Goal: Task Accomplishment & Management: Manage account settings

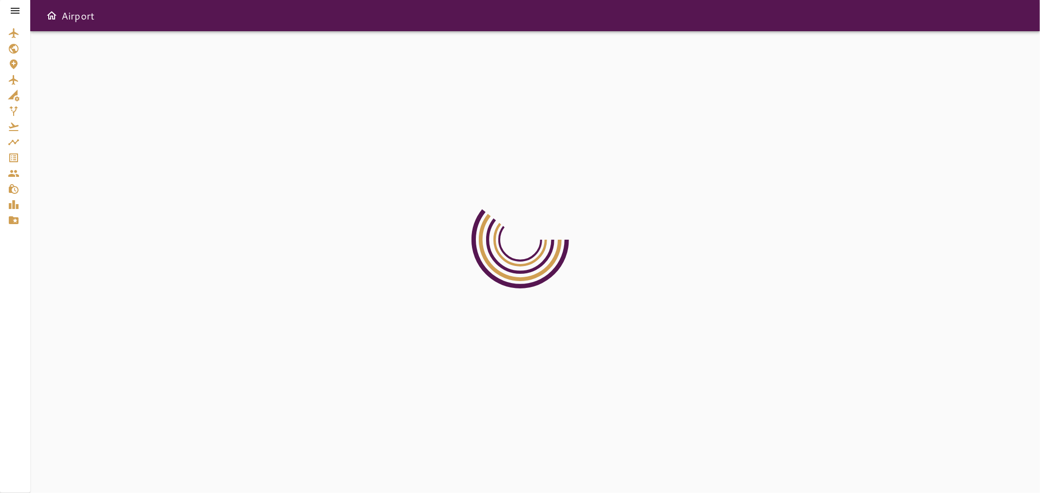
click at [16, 12] on icon at bounding box center [15, 11] width 12 height 12
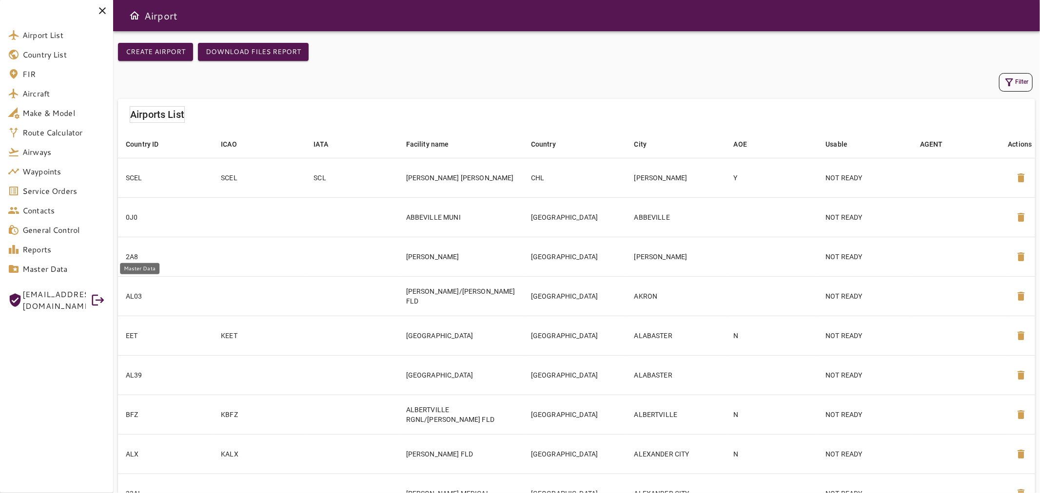
click at [75, 265] on span "Master Data" at bounding box center [63, 269] width 83 height 12
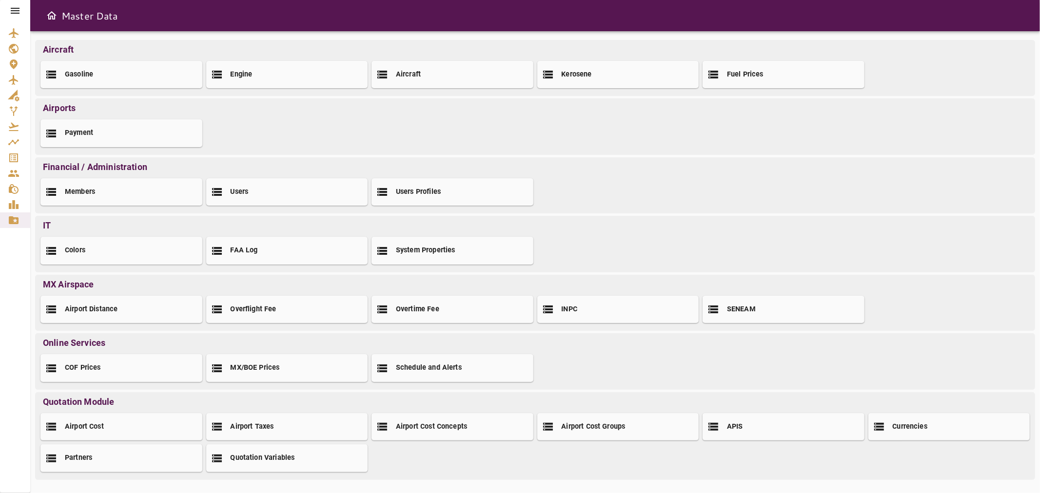
scroll to position [4, 0]
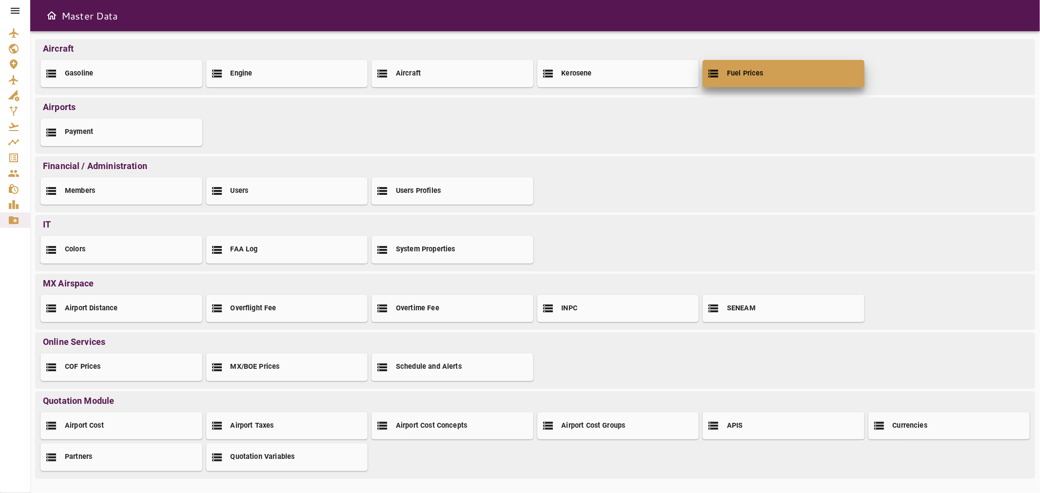
click at [765, 75] on div "Fuel Prices" at bounding box center [784, 73] width 162 height 27
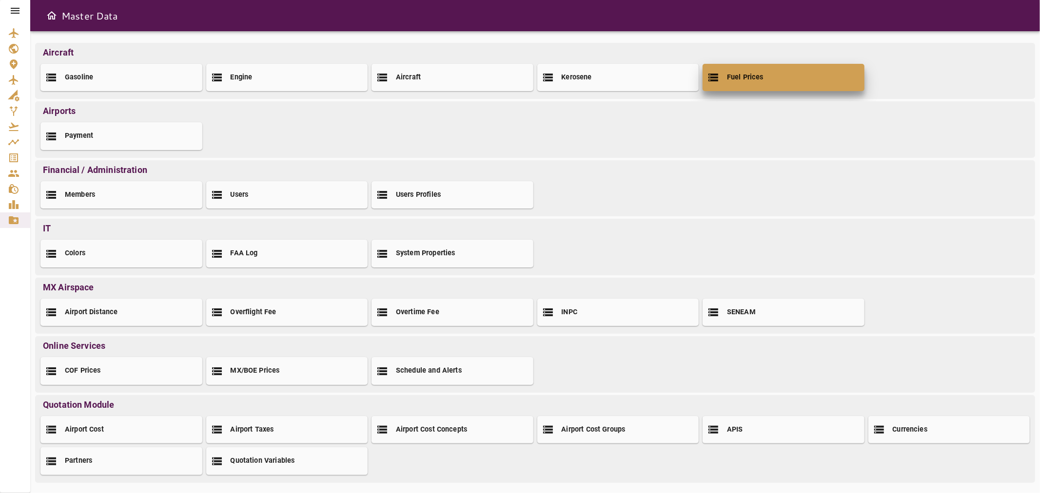
click at [757, 79] on h2 "Fuel Prices" at bounding box center [745, 78] width 37 height 10
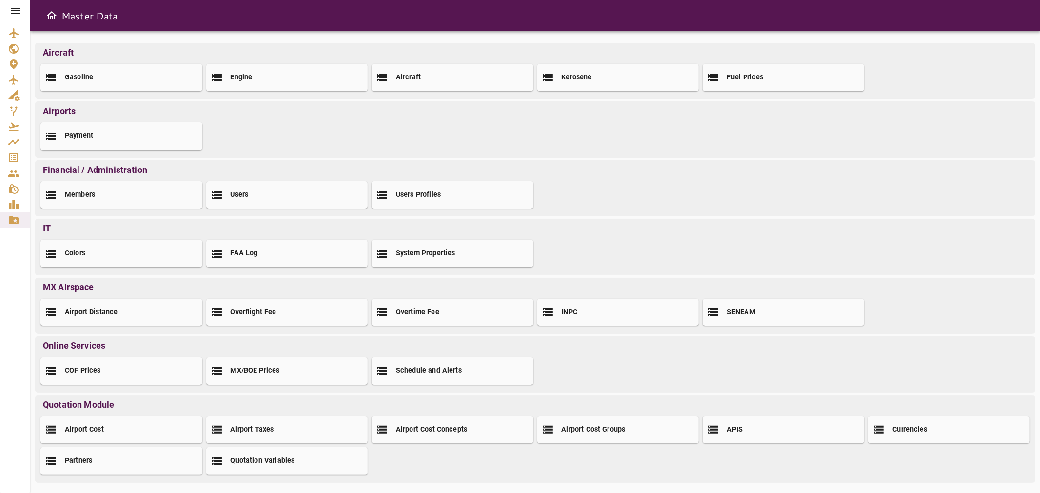
scroll to position [4, 0]
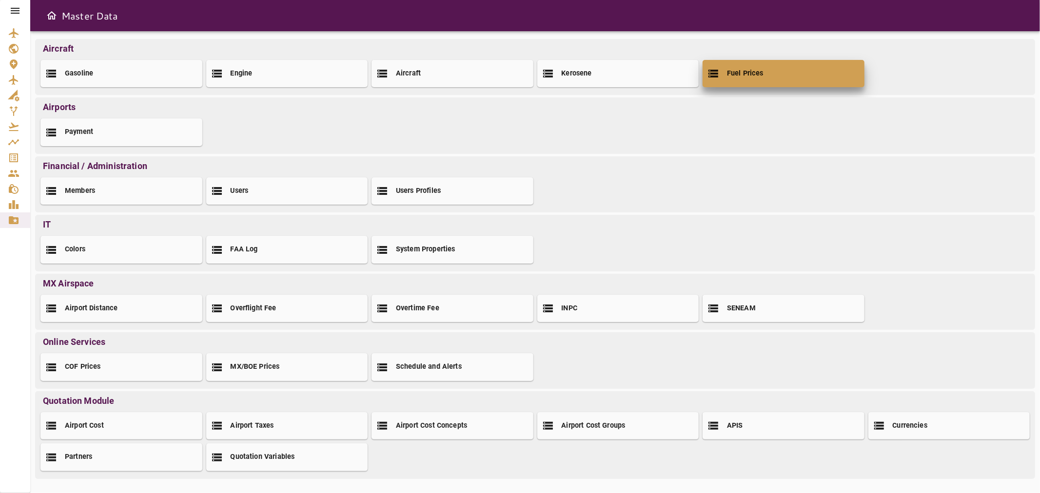
click at [724, 83] on div "Fuel Prices" at bounding box center [784, 73] width 162 height 27
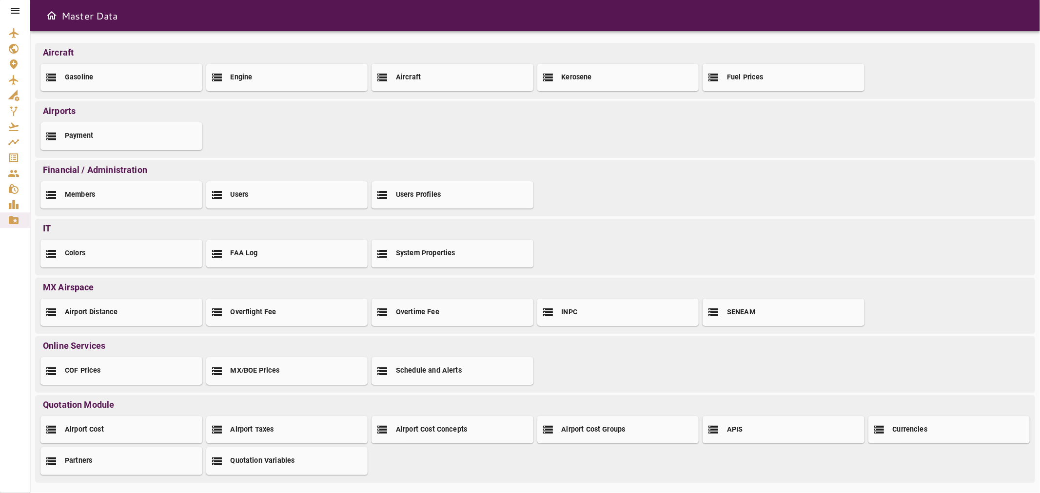
click at [18, 8] on icon at bounding box center [15, 11] width 9 height 6
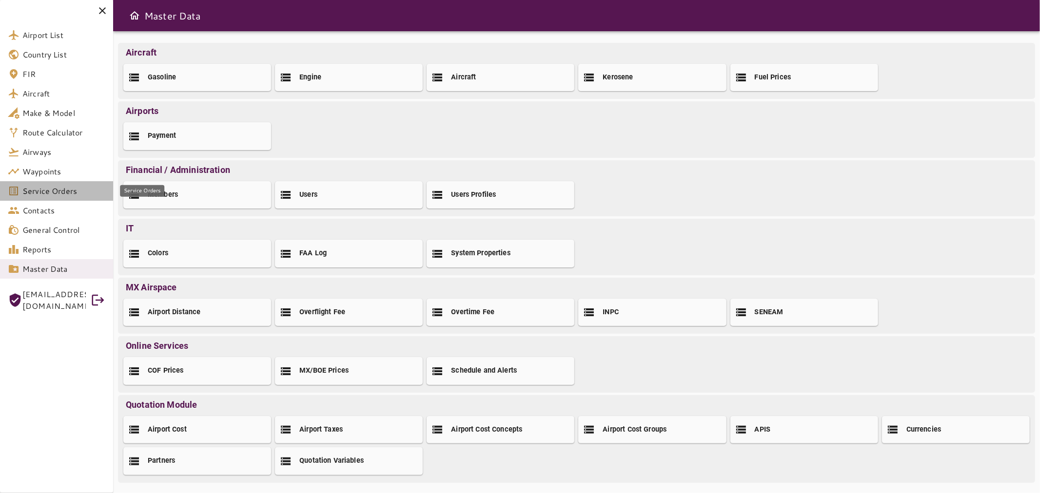
click at [71, 192] on span "Service Orders" at bounding box center [63, 191] width 83 height 12
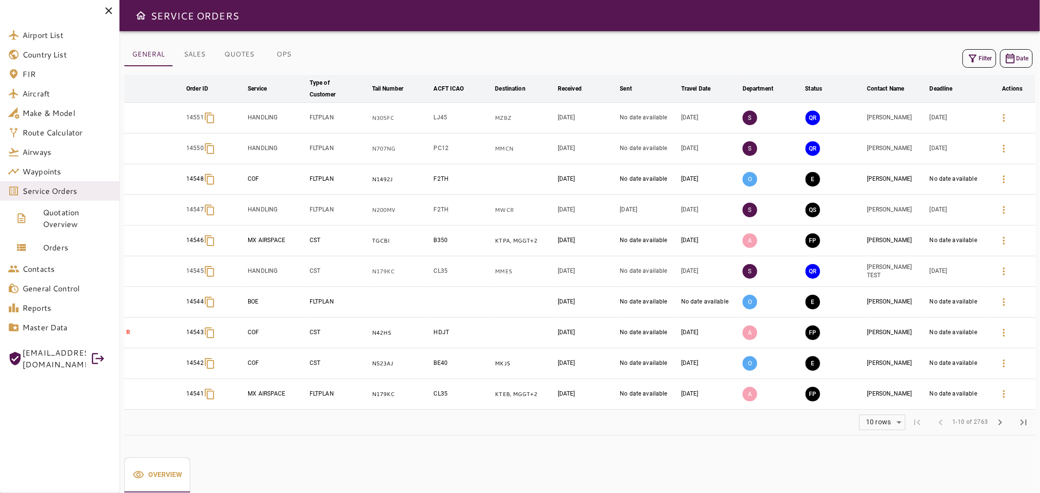
click at [108, 10] on icon at bounding box center [109, 11] width 12 height 12
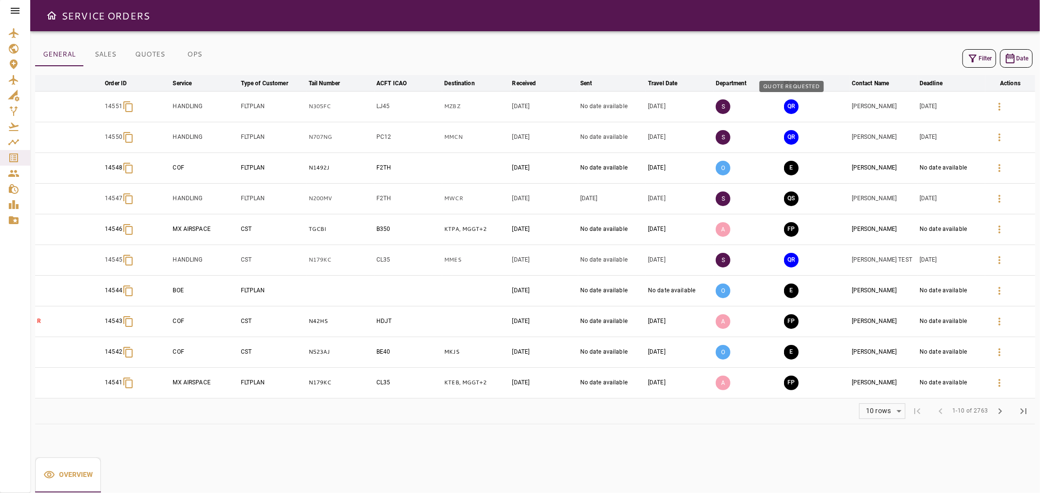
click at [793, 106] on button "QR" at bounding box center [791, 106] width 15 height 15
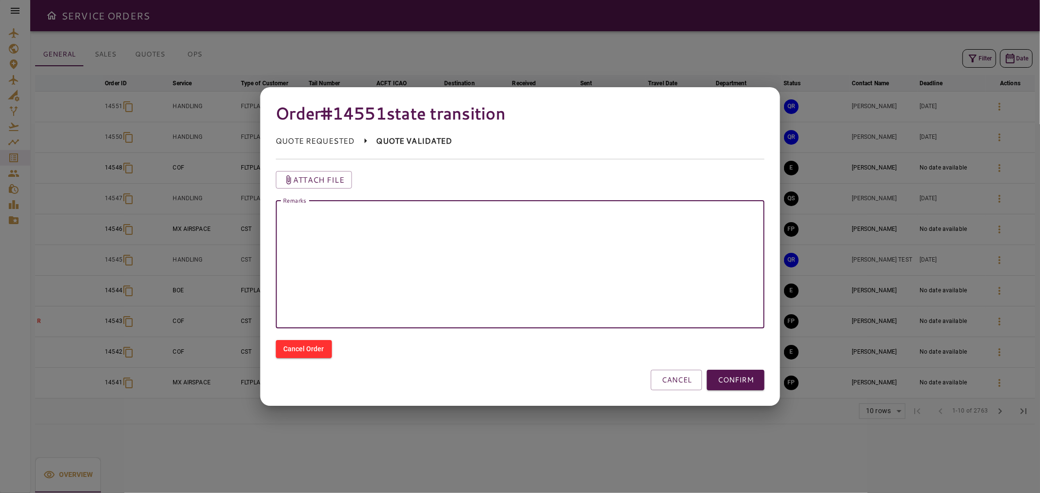
click at [703, 228] on textarea "Remarks" at bounding box center [519, 265] width 475 height 112
type textarea "**********"
click at [756, 377] on button "CONFIRM" at bounding box center [736, 380] width 58 height 20
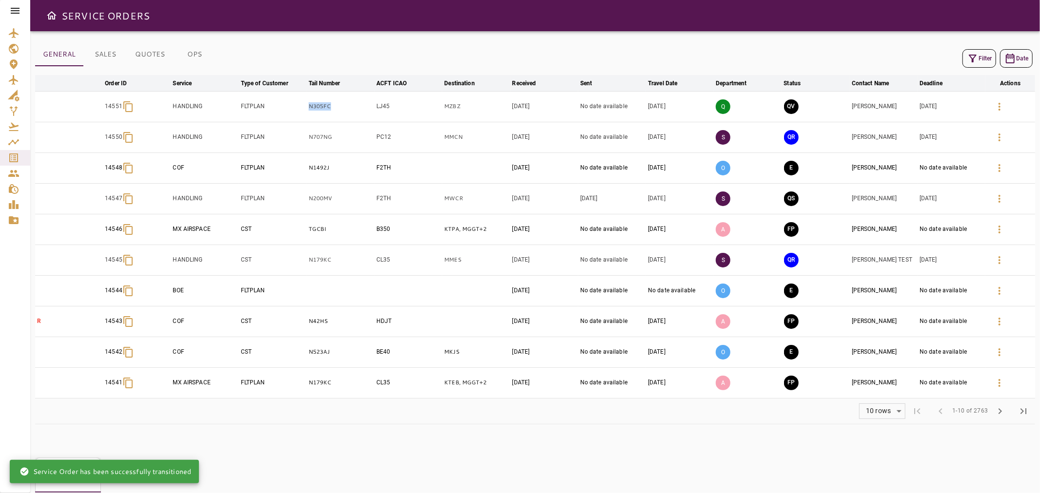
drag, startPoint x: 342, startPoint y: 105, endPoint x: 286, endPoint y: 118, distance: 57.7
click at [285, 113] on tr "14551 HANDLING FLTPLAN N305FC LJ45 MZBZ [DATE] No date available [DATE] Q QV [P…" at bounding box center [535, 106] width 1000 height 31
copy tr "N305FC"
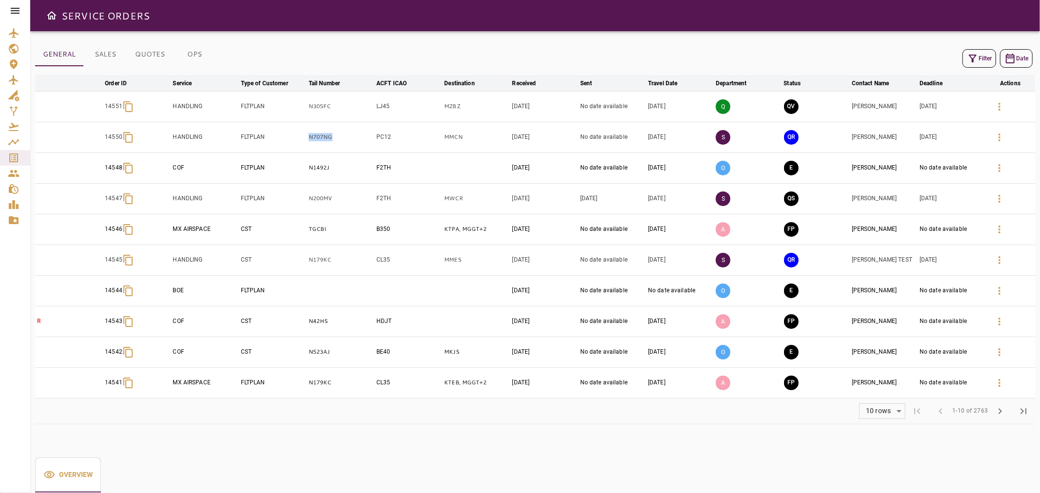
drag, startPoint x: 339, startPoint y: 142, endPoint x: 305, endPoint y: 142, distance: 33.6
click at [305, 142] on tr "14550 HANDLING FLTPLAN N707NG PC12 MMCN [DATE] No date available [DATE] S QR [P…" at bounding box center [535, 137] width 1000 height 31
copy tr "N707NG"
click at [1000, 98] on button "button" at bounding box center [999, 106] width 23 height 23
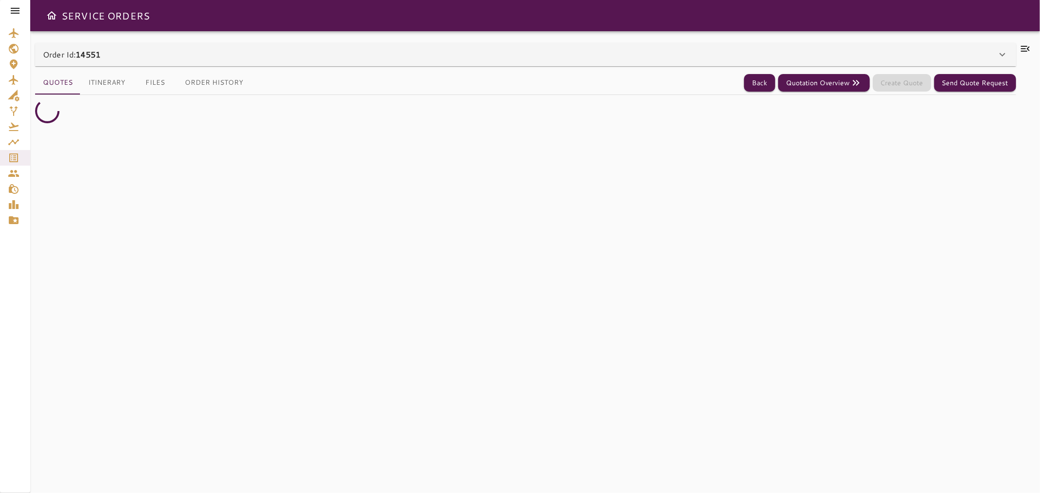
click at [1026, 52] on icon at bounding box center [1025, 49] width 12 height 12
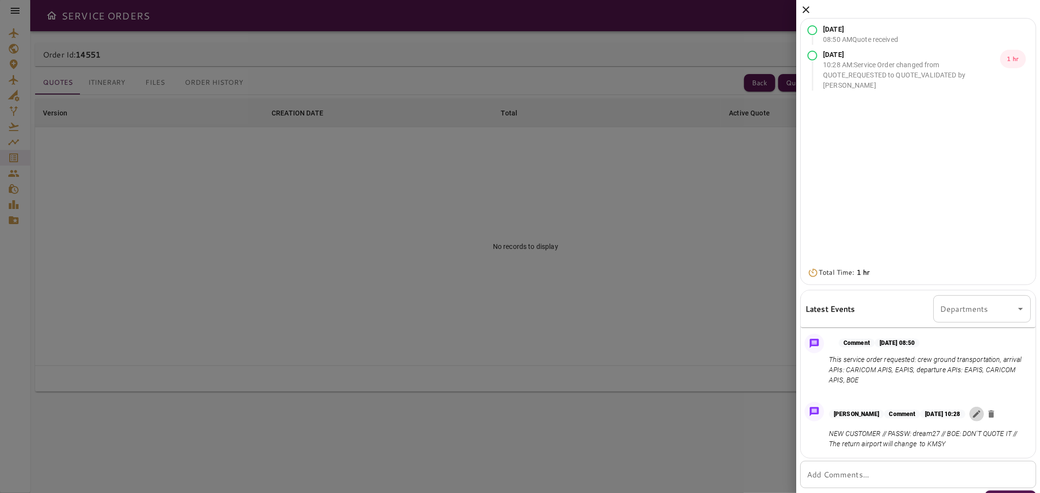
click at [984, 420] on button "button" at bounding box center [976, 414] width 15 height 15
click at [939, 481] on textarea "**********" at bounding box center [903, 459] width 134 height 45
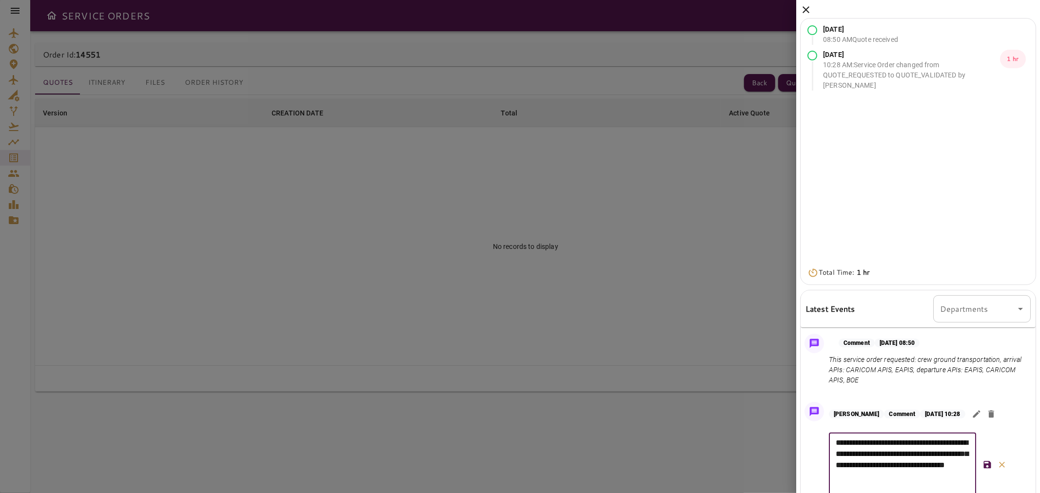
type textarea "**********"
click at [988, 464] on icon "button" at bounding box center [987, 465] width 7 height 7
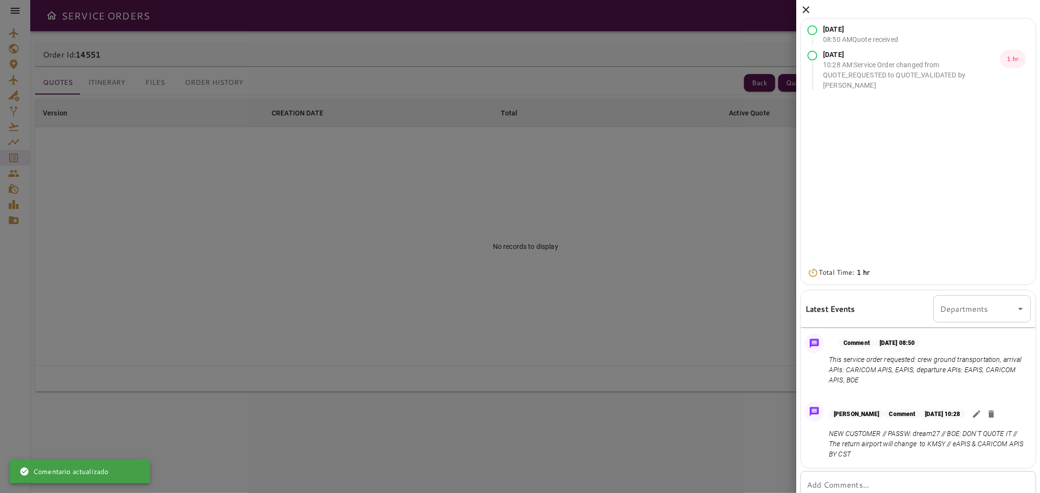
click at [802, 6] on icon at bounding box center [806, 10] width 12 height 12
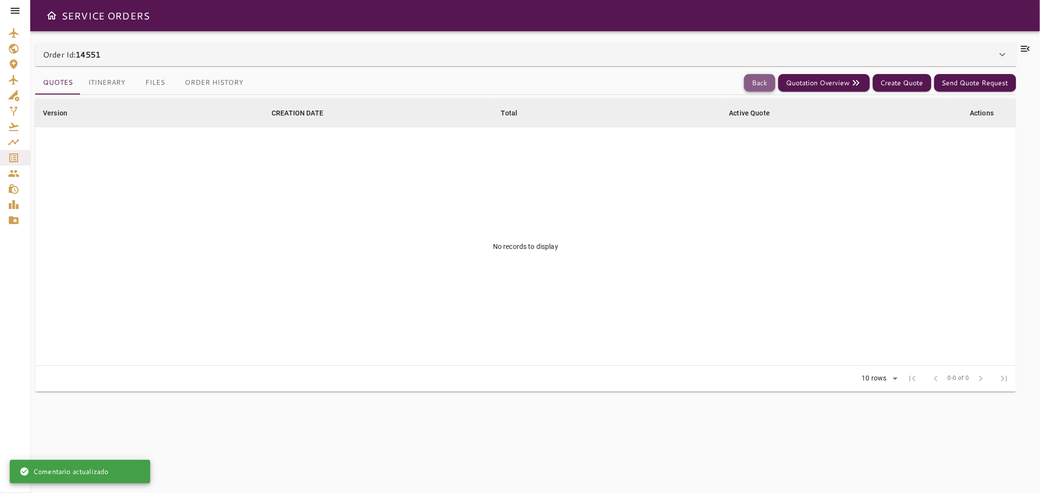
click at [770, 82] on button "Back" at bounding box center [759, 83] width 31 height 18
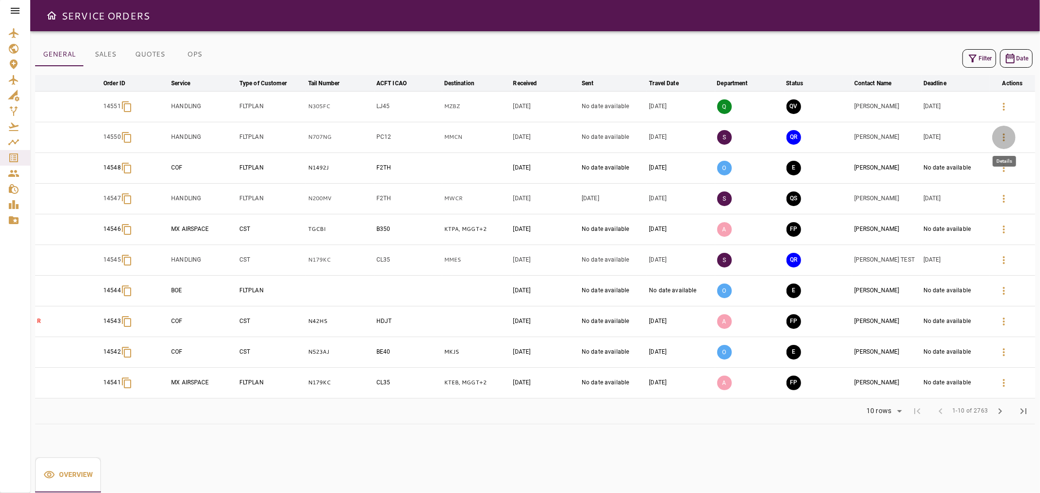
click at [1002, 136] on icon "button" at bounding box center [1004, 138] width 12 height 12
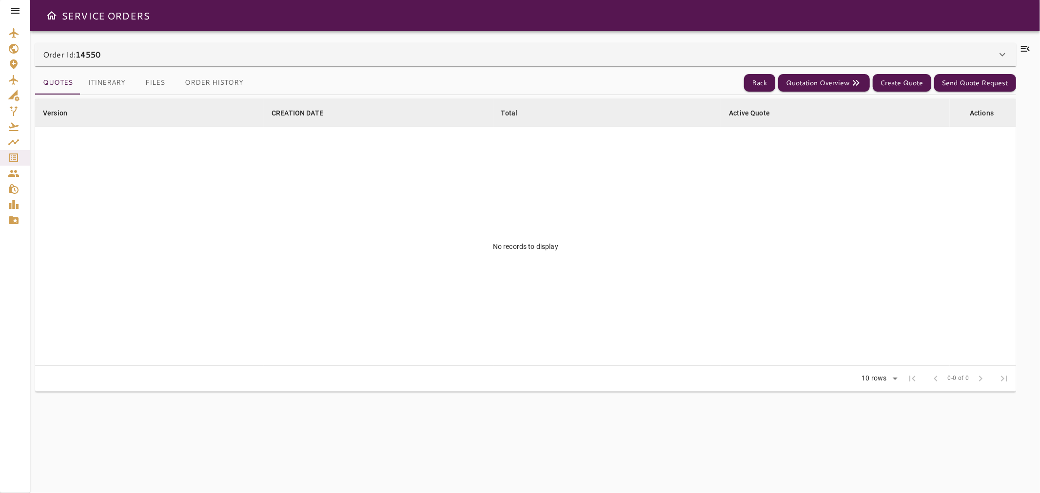
click at [1030, 47] on icon at bounding box center [1025, 49] width 12 height 12
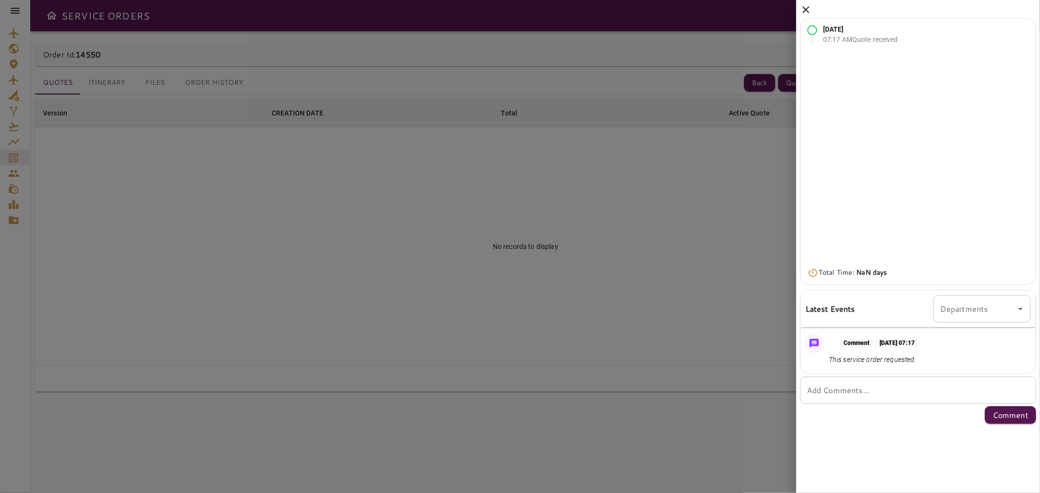
click at [805, 8] on icon at bounding box center [805, 9] width 7 height 7
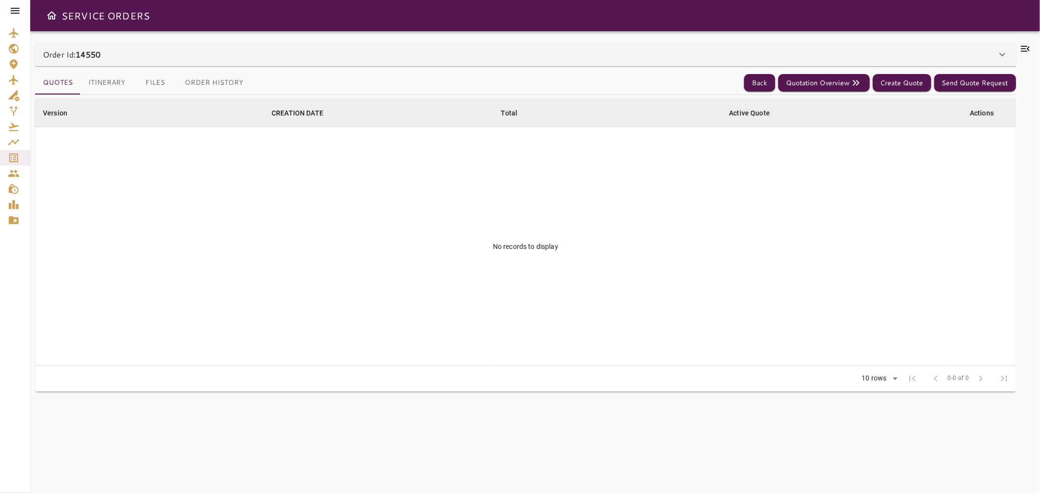
click at [282, 54] on div "Order Id: 14550" at bounding box center [520, 55] width 954 height 12
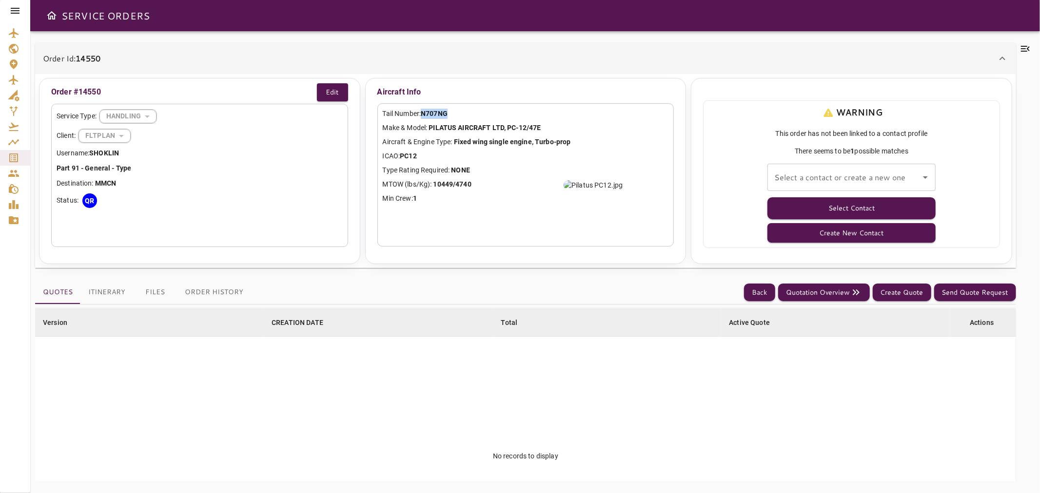
drag, startPoint x: 460, startPoint y: 108, endPoint x: 422, endPoint y: 114, distance: 38.5
click at [422, 114] on p "Tail Number: N707NG" at bounding box center [526, 114] width 286 height 10
copy p "N707NG"
click at [762, 291] on button "Back" at bounding box center [759, 293] width 31 height 18
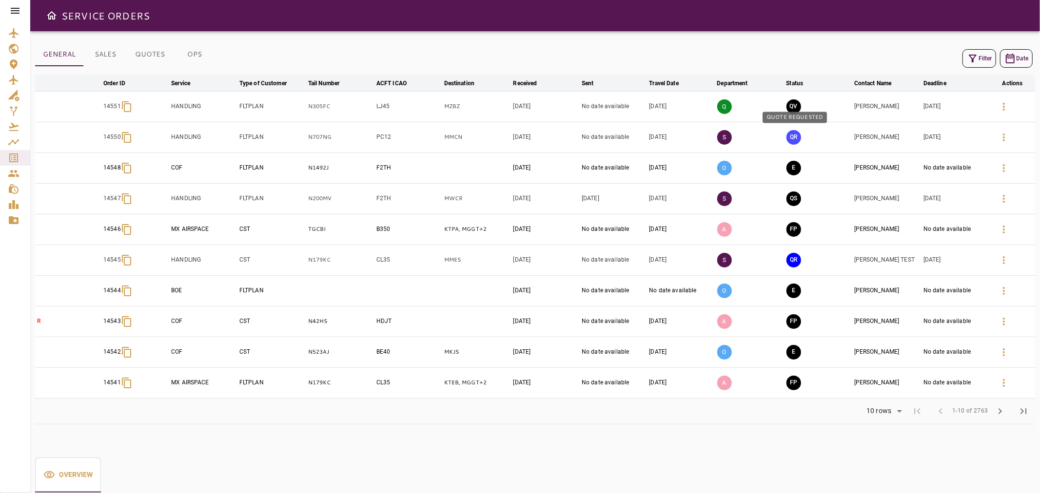
click at [789, 136] on button "QR" at bounding box center [793, 137] width 15 height 15
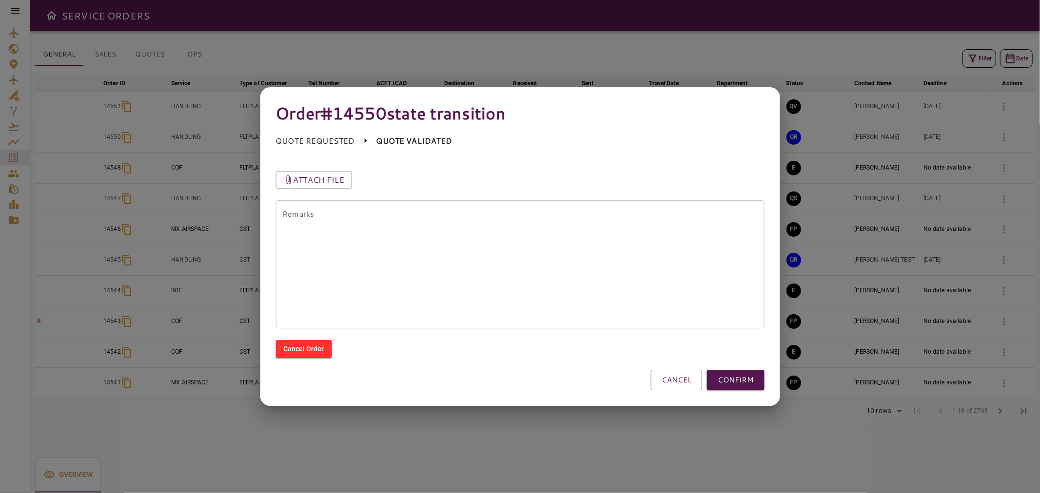
click at [614, 242] on textarea "Remarks" at bounding box center [519, 265] width 475 height 112
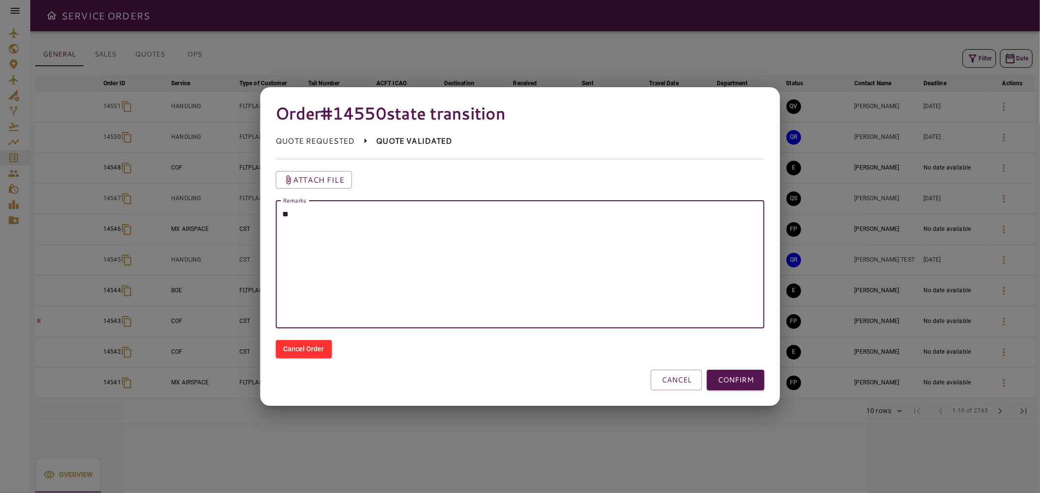
type textarea "*"
paste textarea "*******"
type textarea "**********"
click at [750, 384] on button "CONFIRM" at bounding box center [736, 380] width 58 height 20
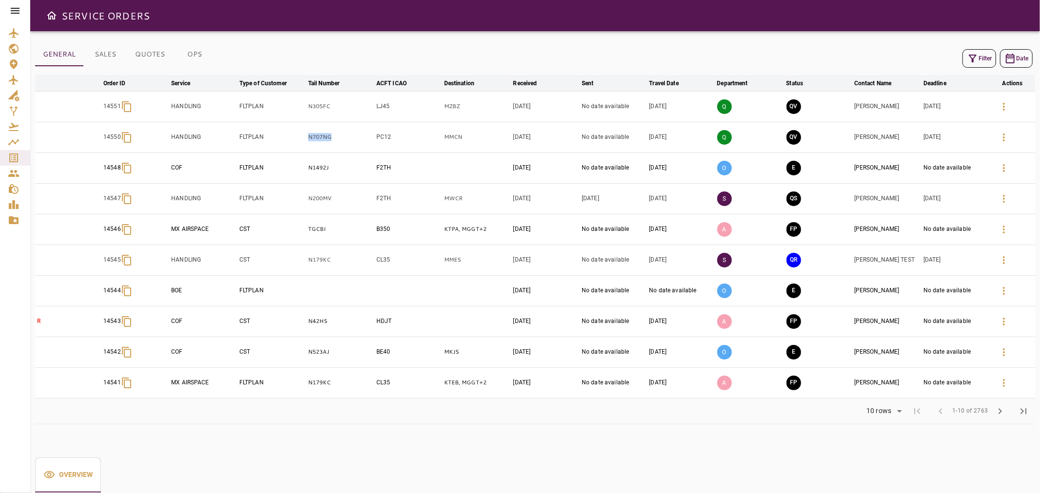
drag, startPoint x: 293, startPoint y: 145, endPoint x: 334, endPoint y: 146, distance: 40.5
click at [334, 146] on tr "14550 HANDLING FLTPLAN N707NG PC12 MMCN [DATE] No date available [DATE] Q QV [P…" at bounding box center [535, 137] width 1000 height 31
copy tr "N707NG"
click at [344, 142] on td "N707NG" at bounding box center [340, 137] width 68 height 31
